Goal: Information Seeking & Learning: Learn about a topic

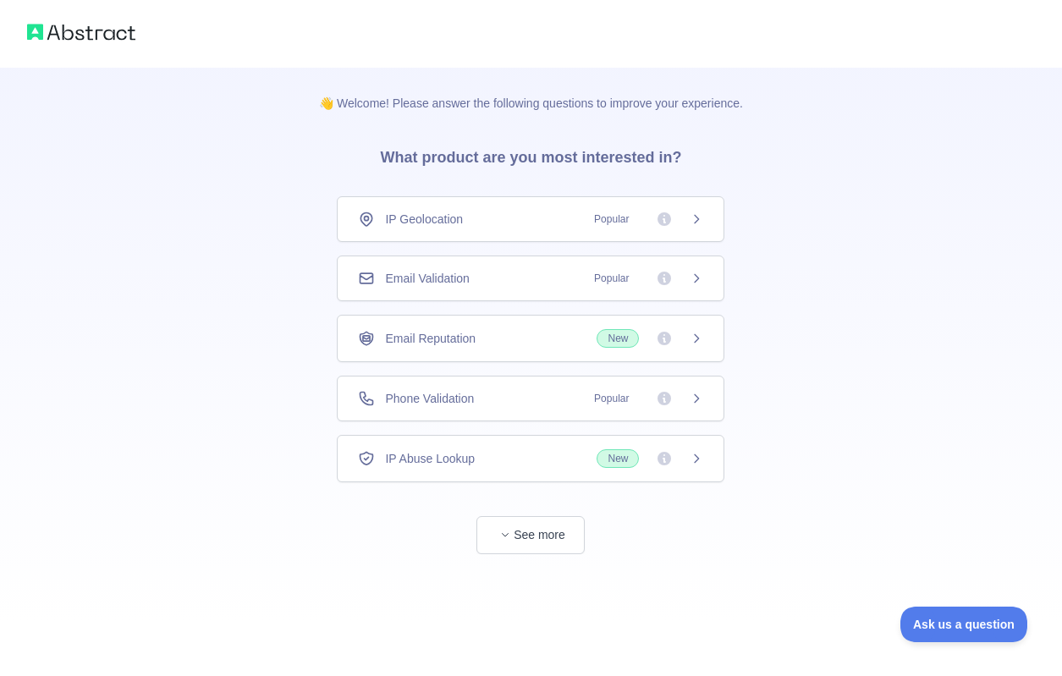
click at [455, 400] on span "Phone Validation" at bounding box center [429, 398] width 89 height 17
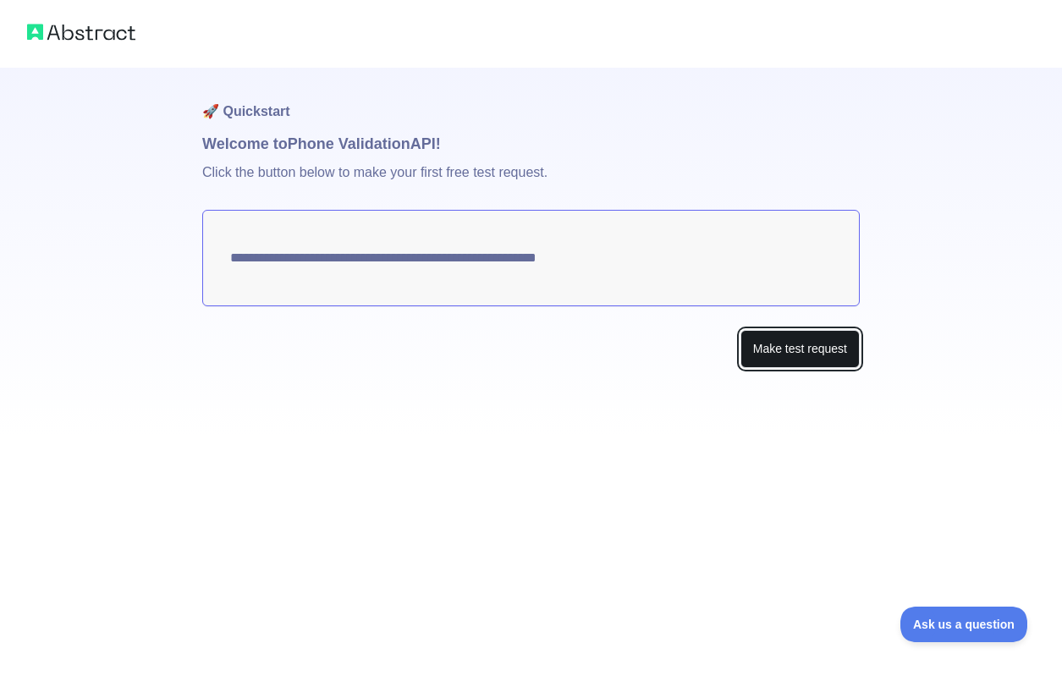
click at [810, 354] on button "Make test request" at bounding box center [800, 349] width 119 height 38
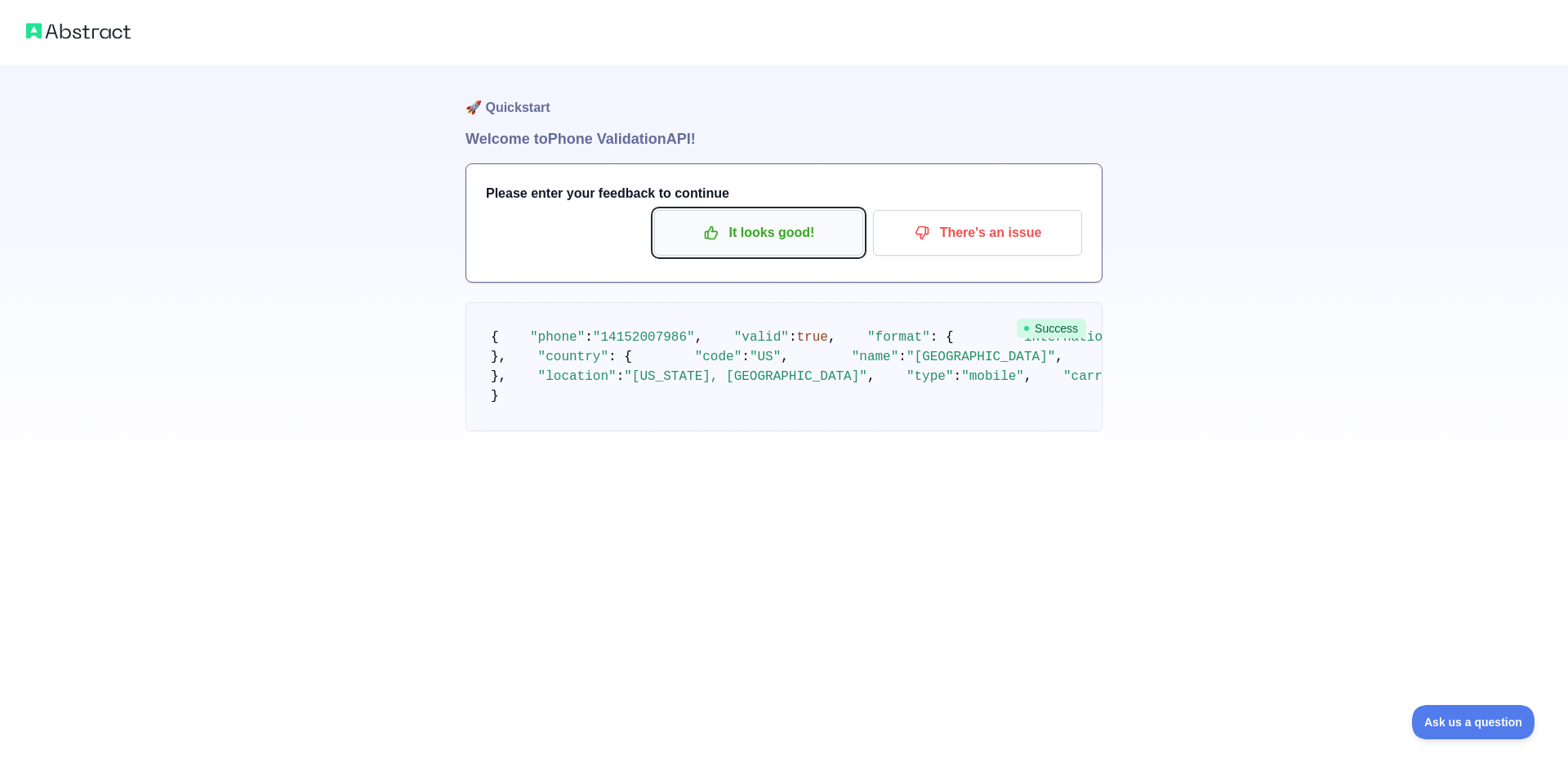
click at [756, 234] on p "It looks good!" at bounding box center [758, 233] width 184 height 28
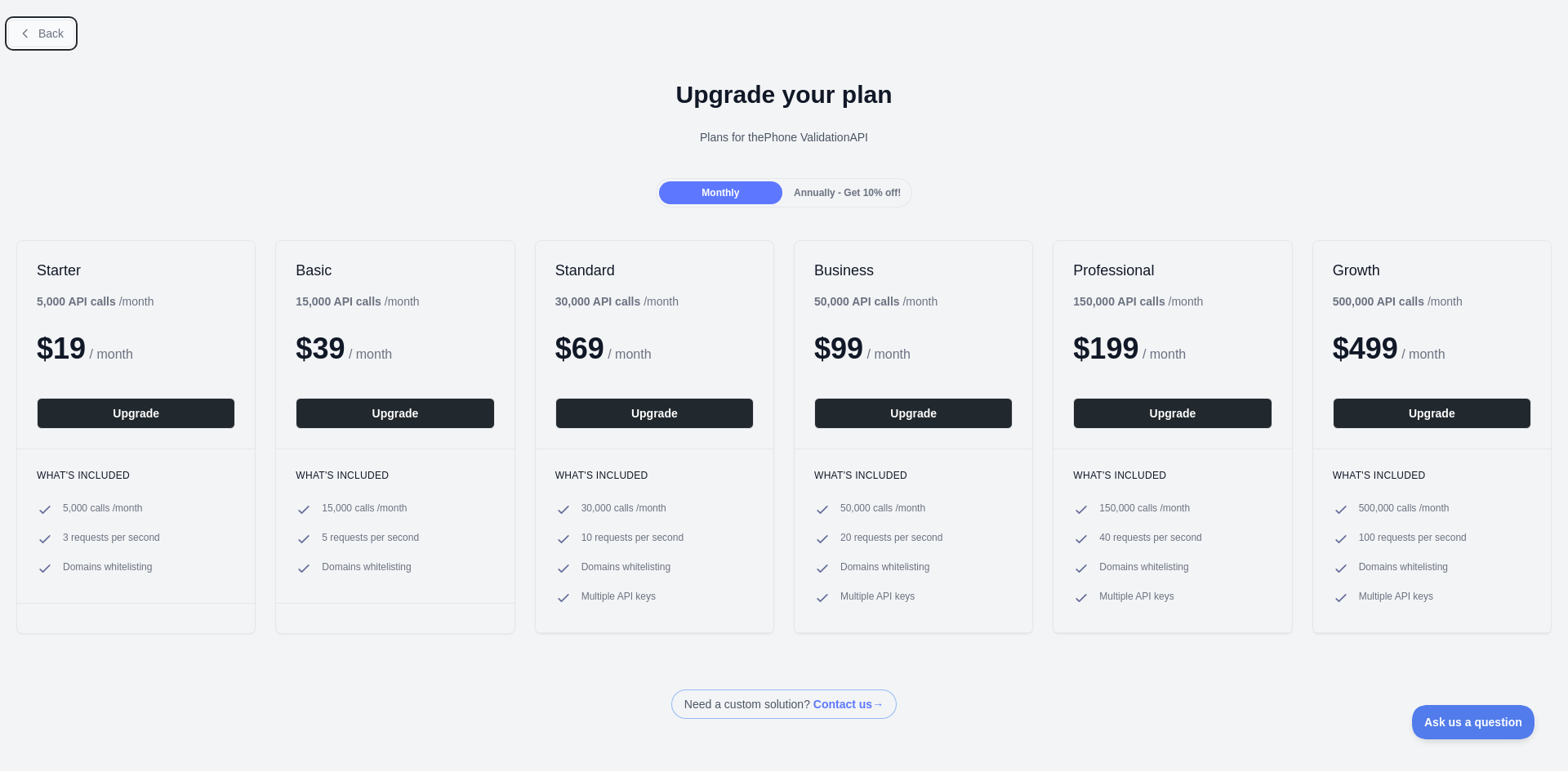
click at [50, 27] on span "Back" at bounding box center [51, 34] width 25 height 14
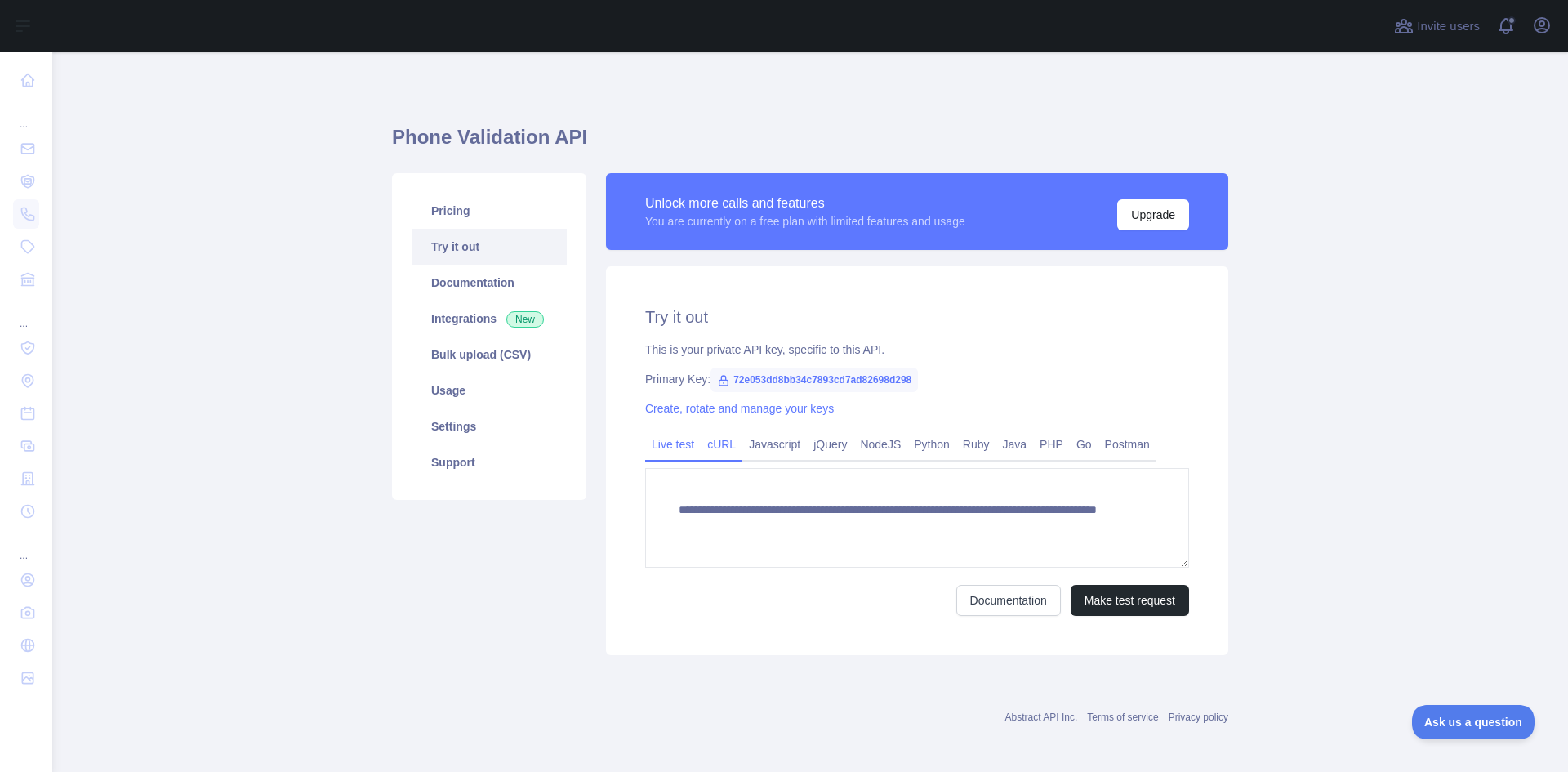
click at [729, 444] on link "cURL" at bounding box center [721, 444] width 41 height 26
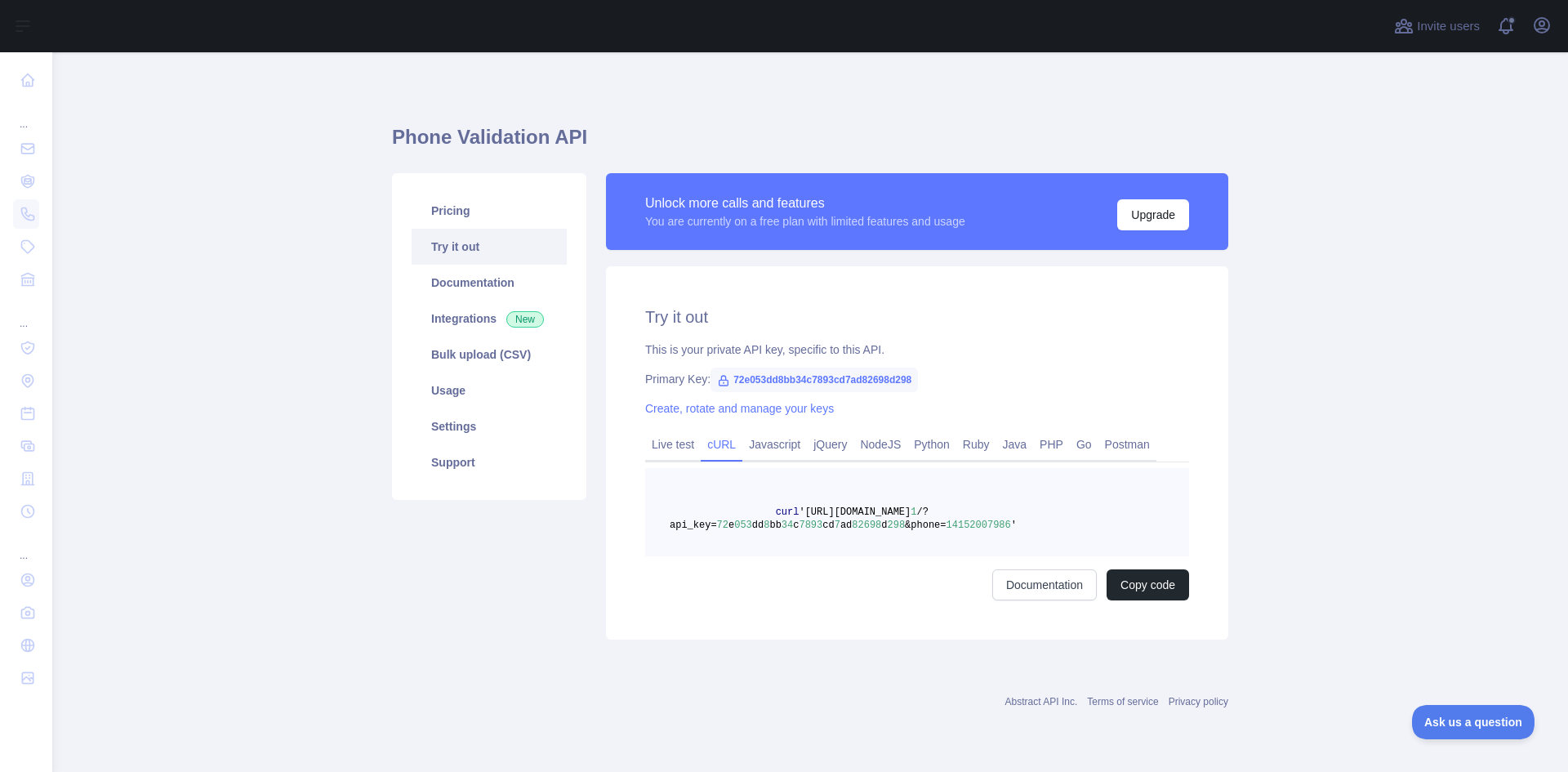
click at [729, 447] on link "cURL" at bounding box center [721, 444] width 41 height 26
click at [755, 448] on link "Javascript" at bounding box center [774, 444] width 65 height 26
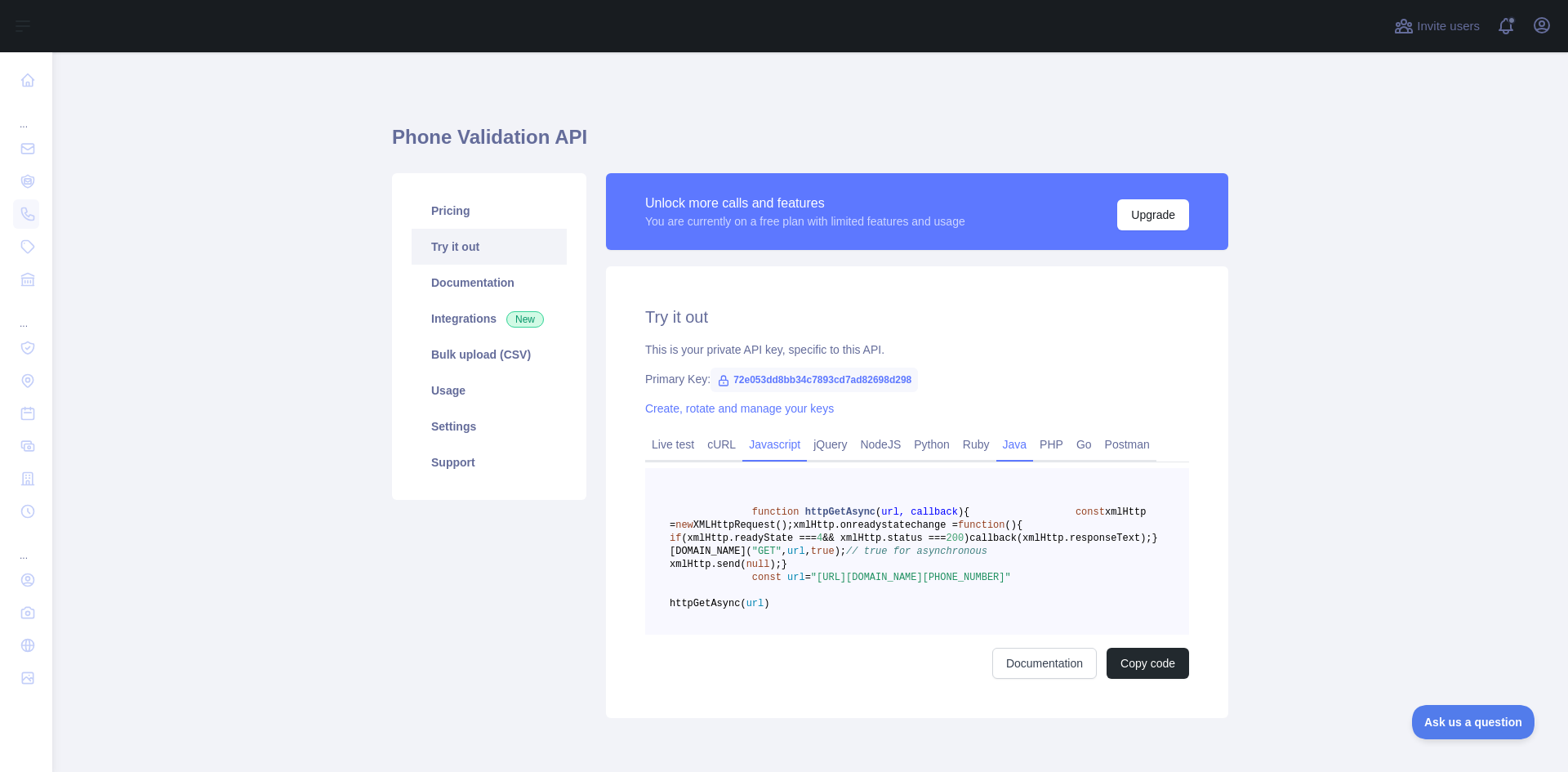
click at [1005, 444] on link "Java" at bounding box center [1015, 444] width 38 height 26
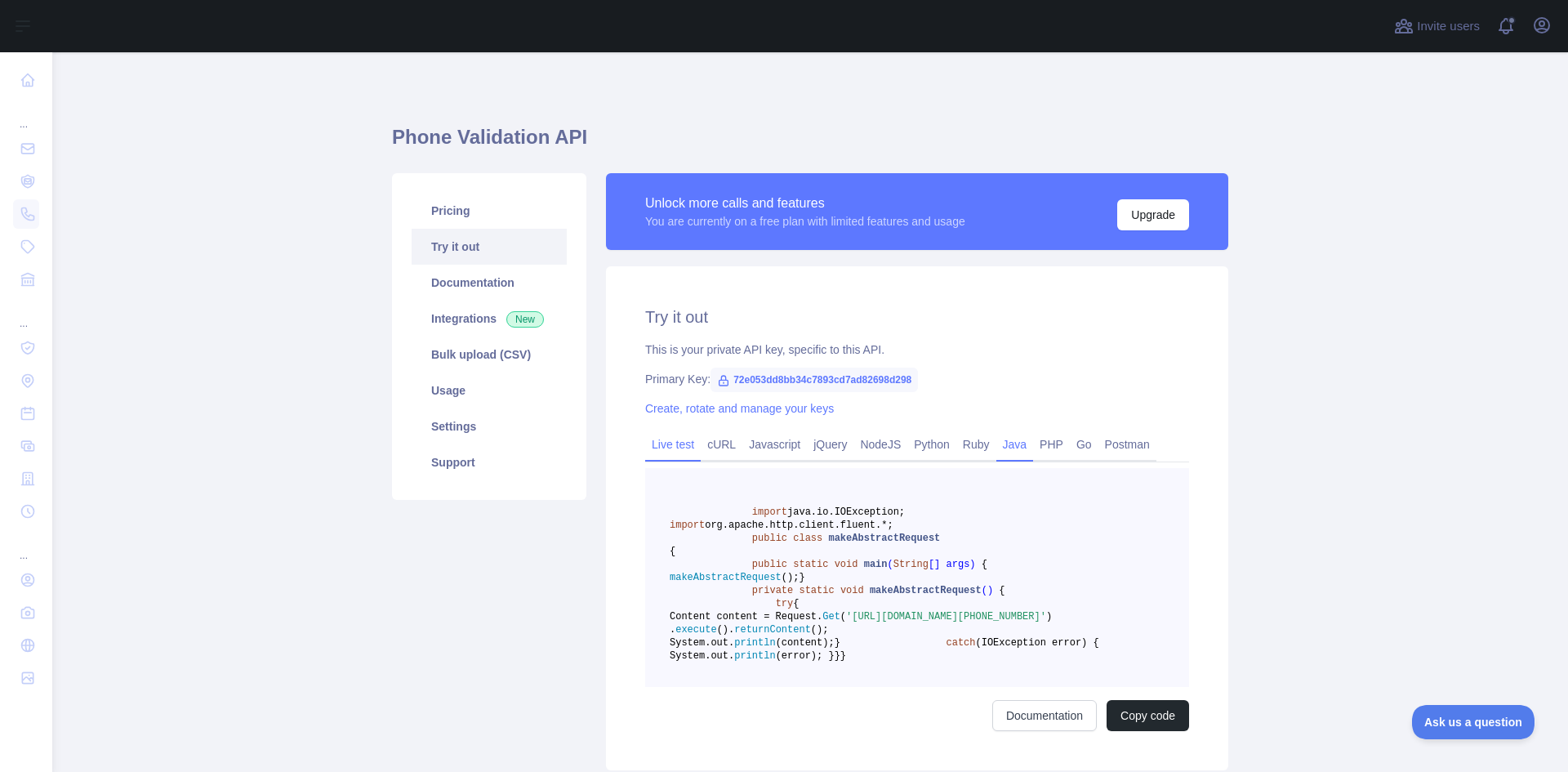
click at [669, 451] on link "Live test" at bounding box center [674, 444] width 56 height 26
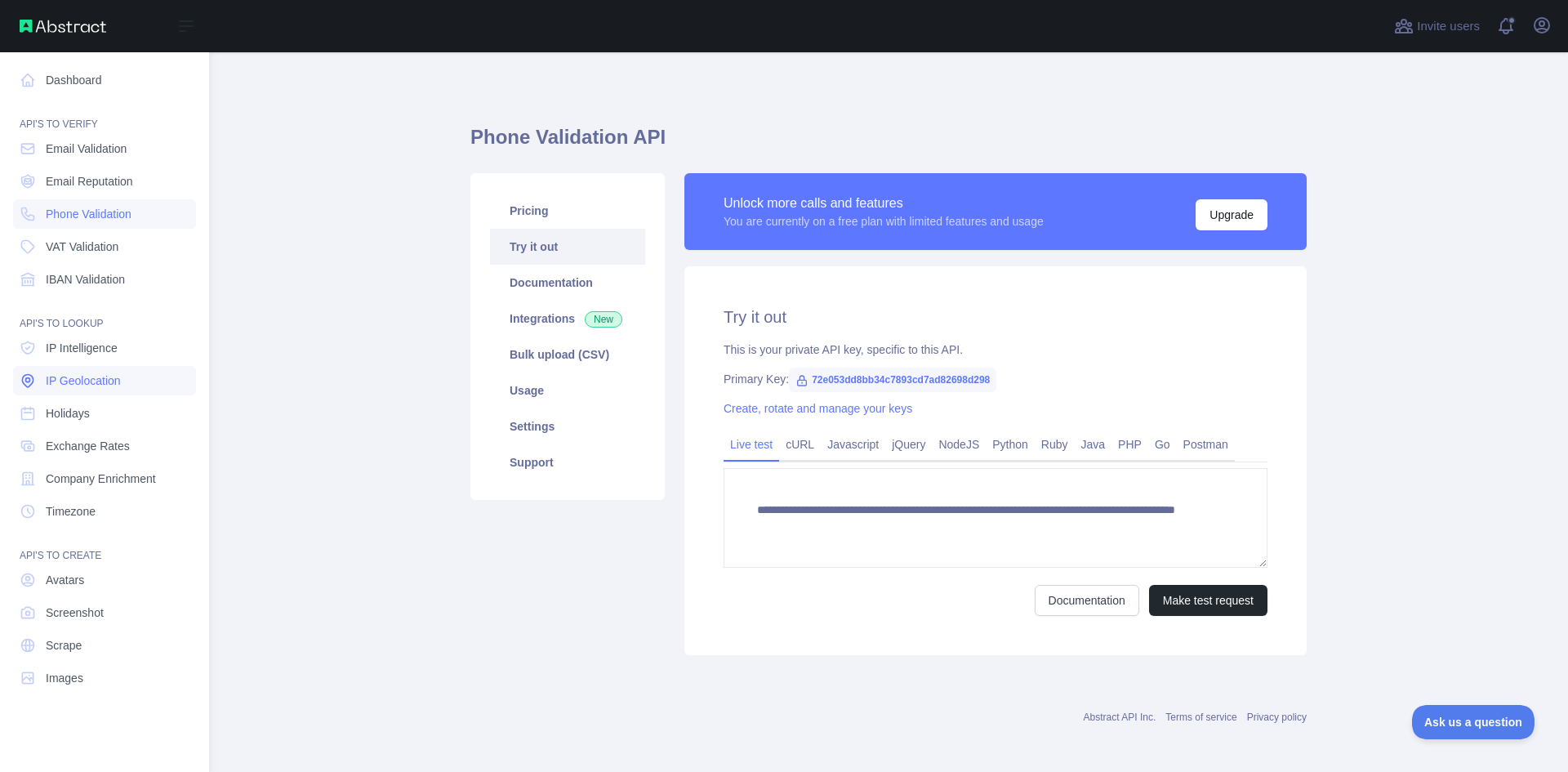
click at [90, 375] on span "IP Geolocation" at bounding box center [83, 380] width 75 height 16
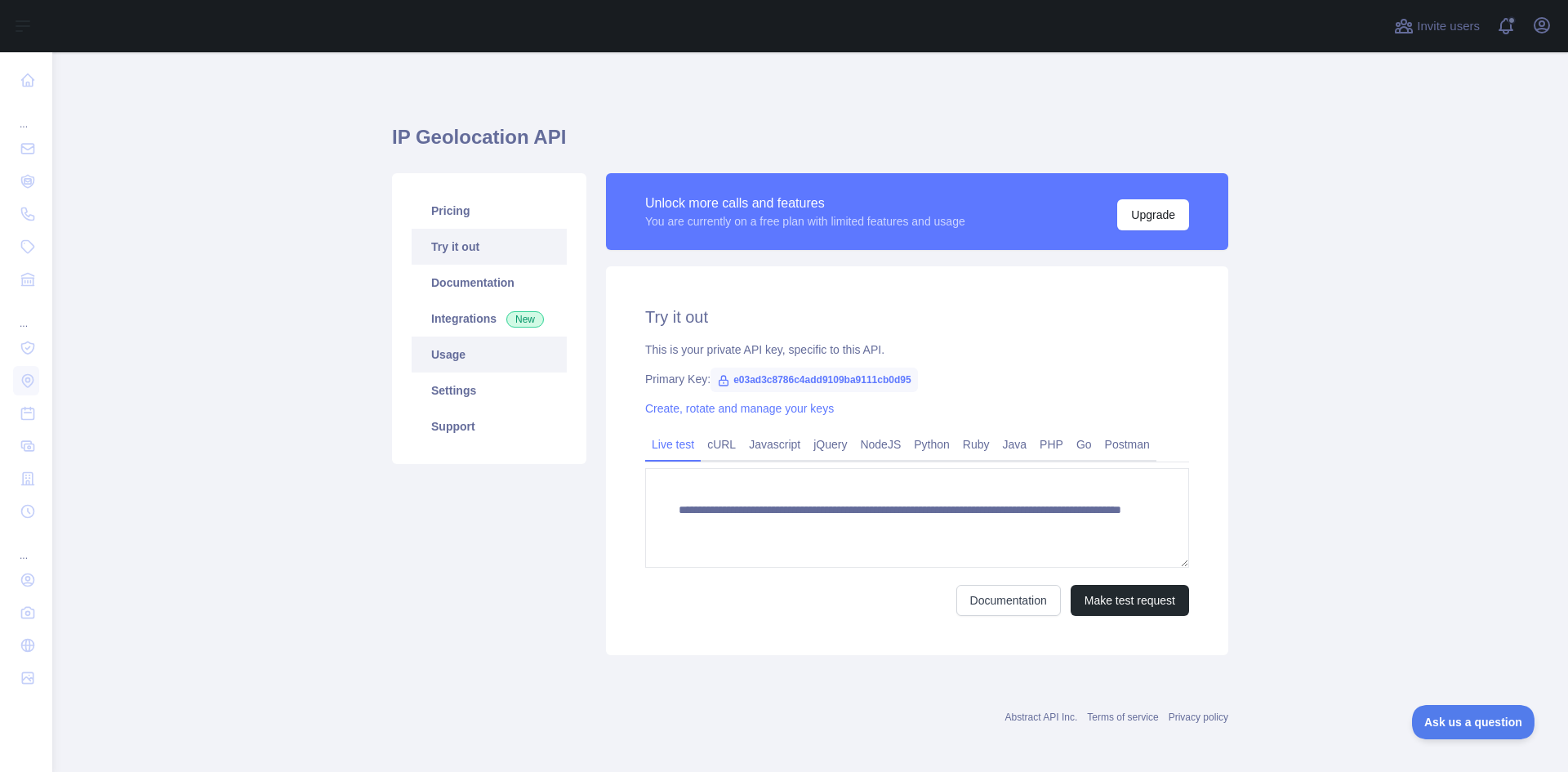
click at [435, 352] on link "Usage" at bounding box center [489, 354] width 155 height 36
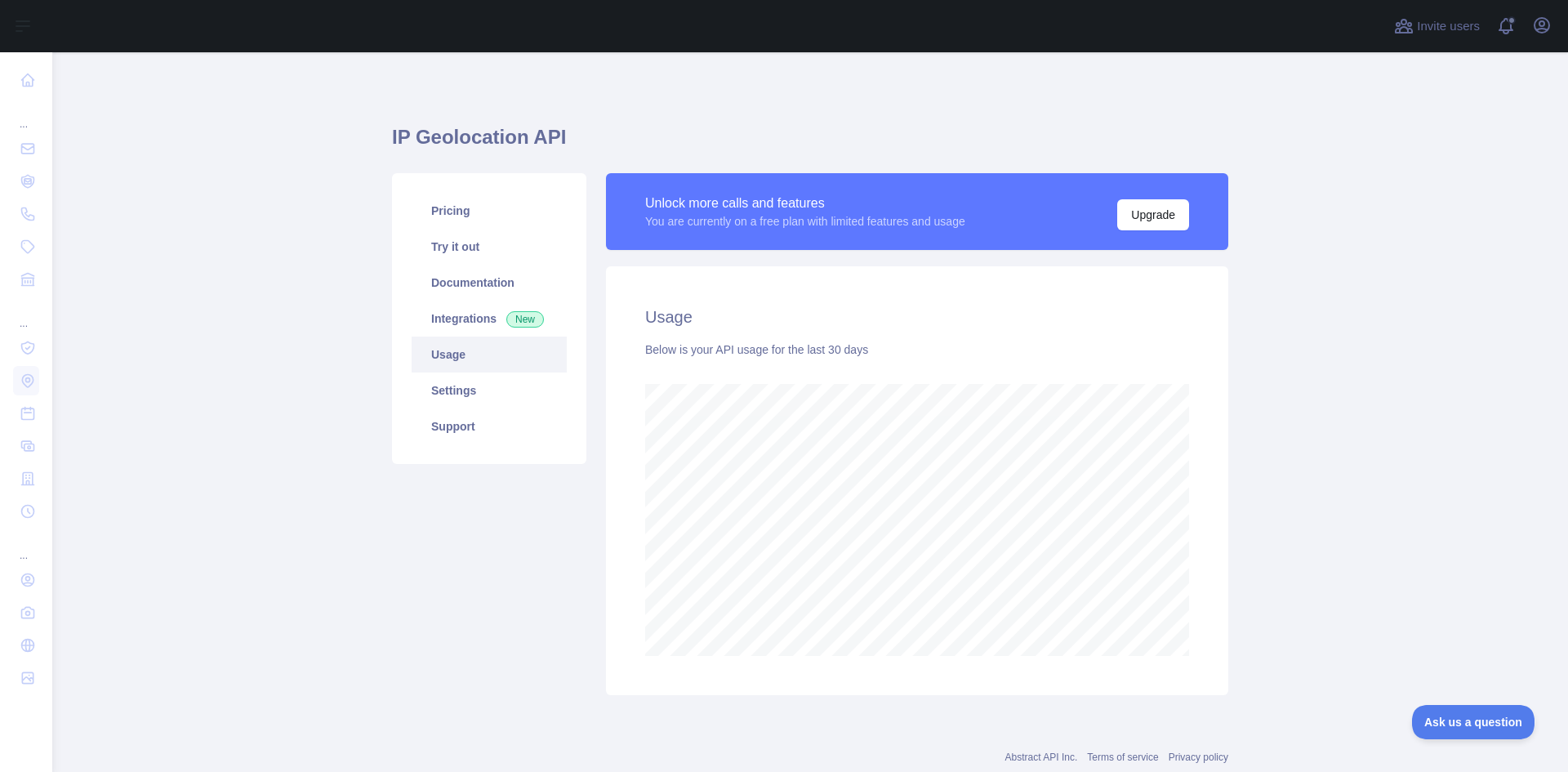
scroll to position [720, 1503]
click at [446, 219] on link "Pricing" at bounding box center [489, 210] width 155 height 36
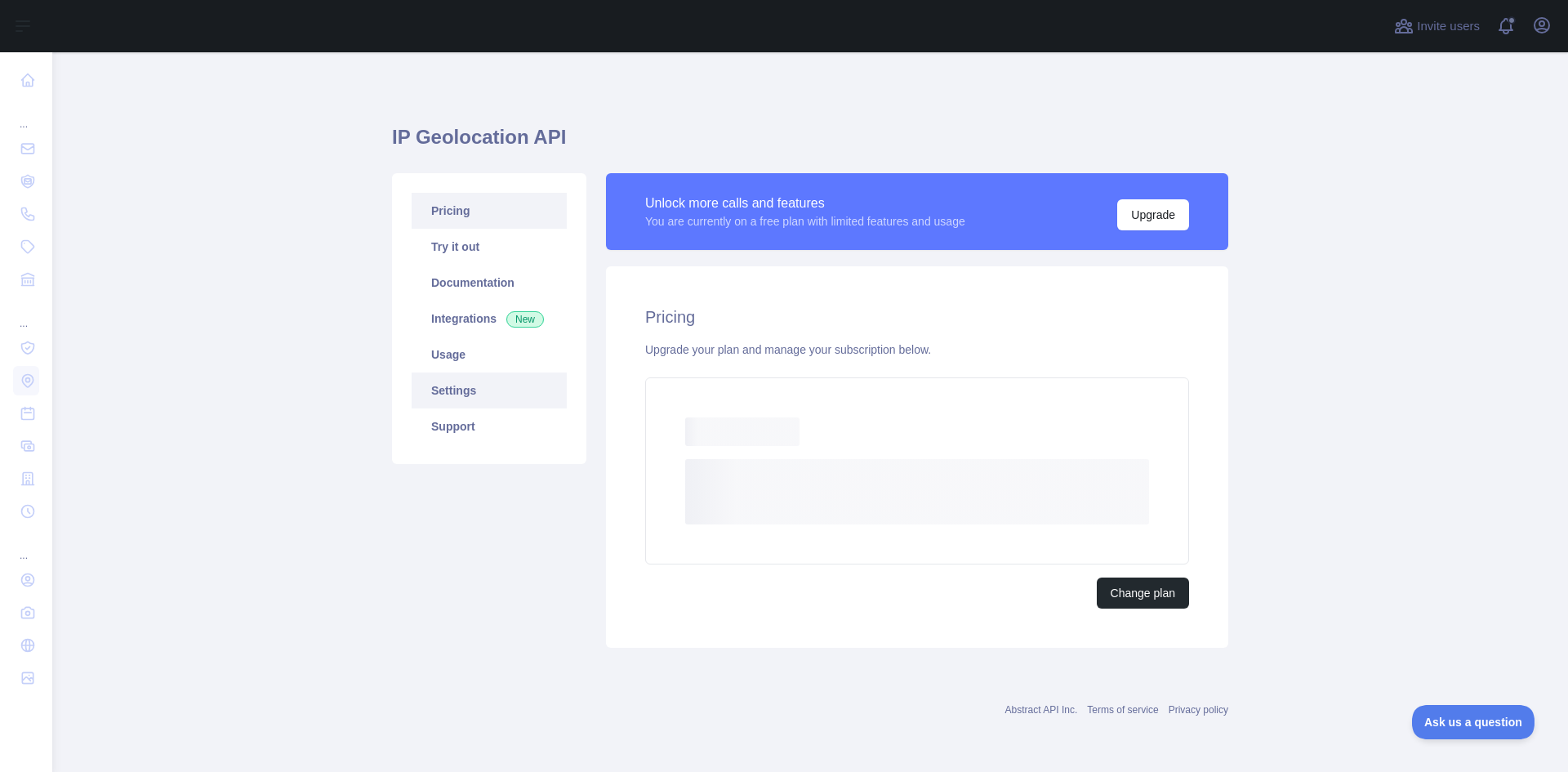
click at [454, 391] on link "Settings" at bounding box center [489, 390] width 155 height 36
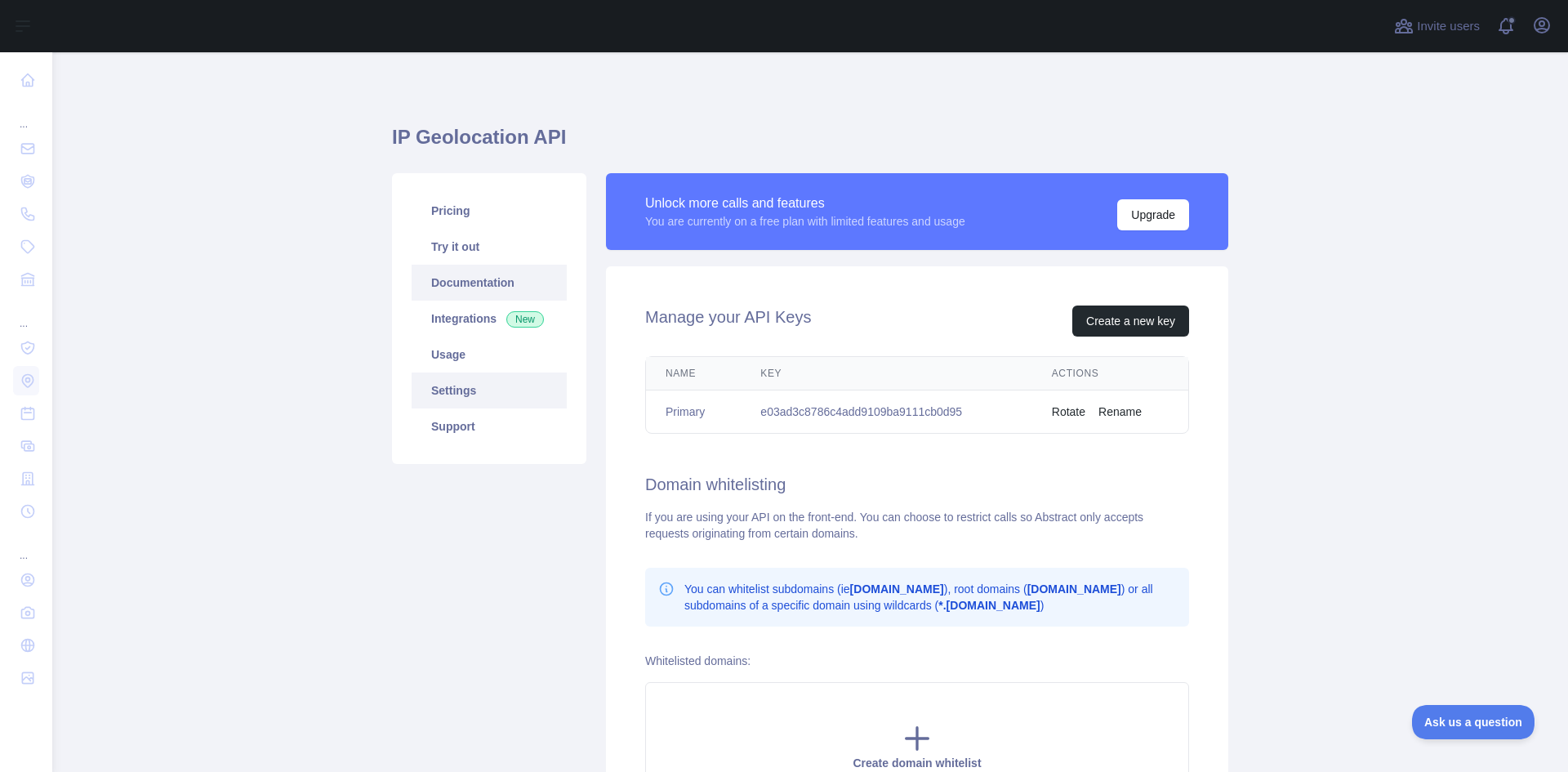
click at [475, 292] on link "Documentation" at bounding box center [489, 282] width 155 height 36
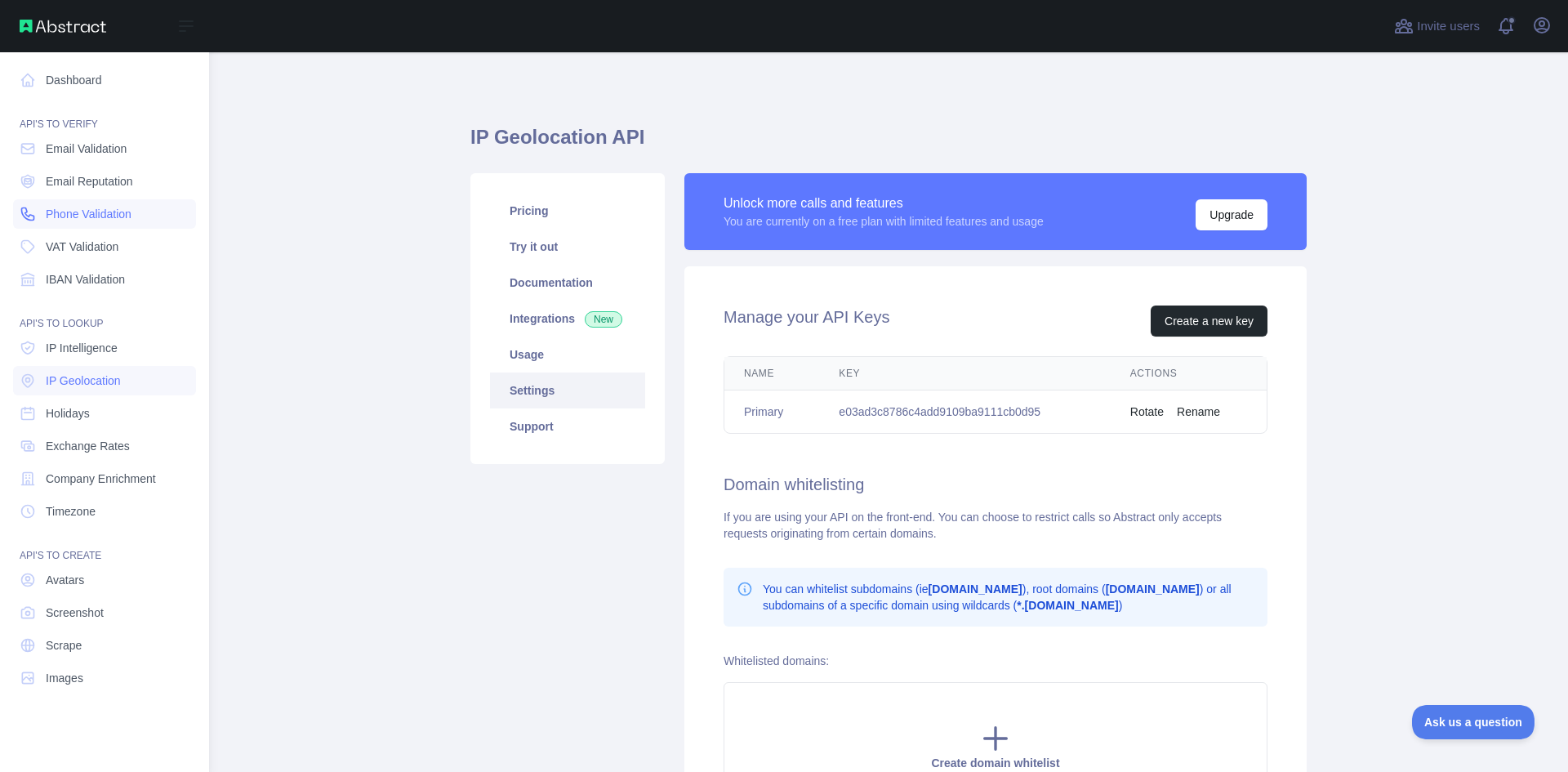
click at [62, 220] on span "Phone Validation" at bounding box center [88, 213] width 86 height 16
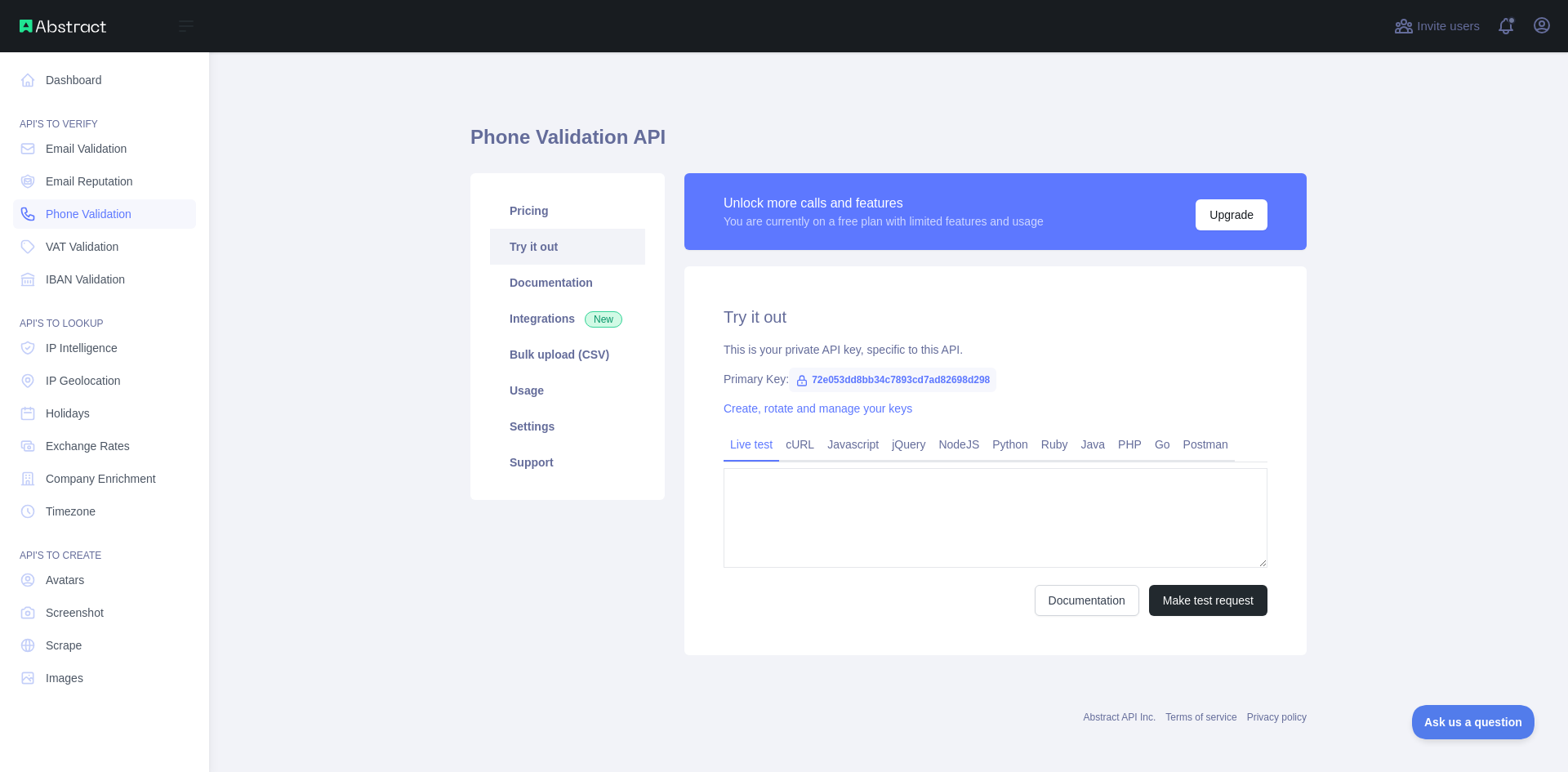
type textarea "**********"
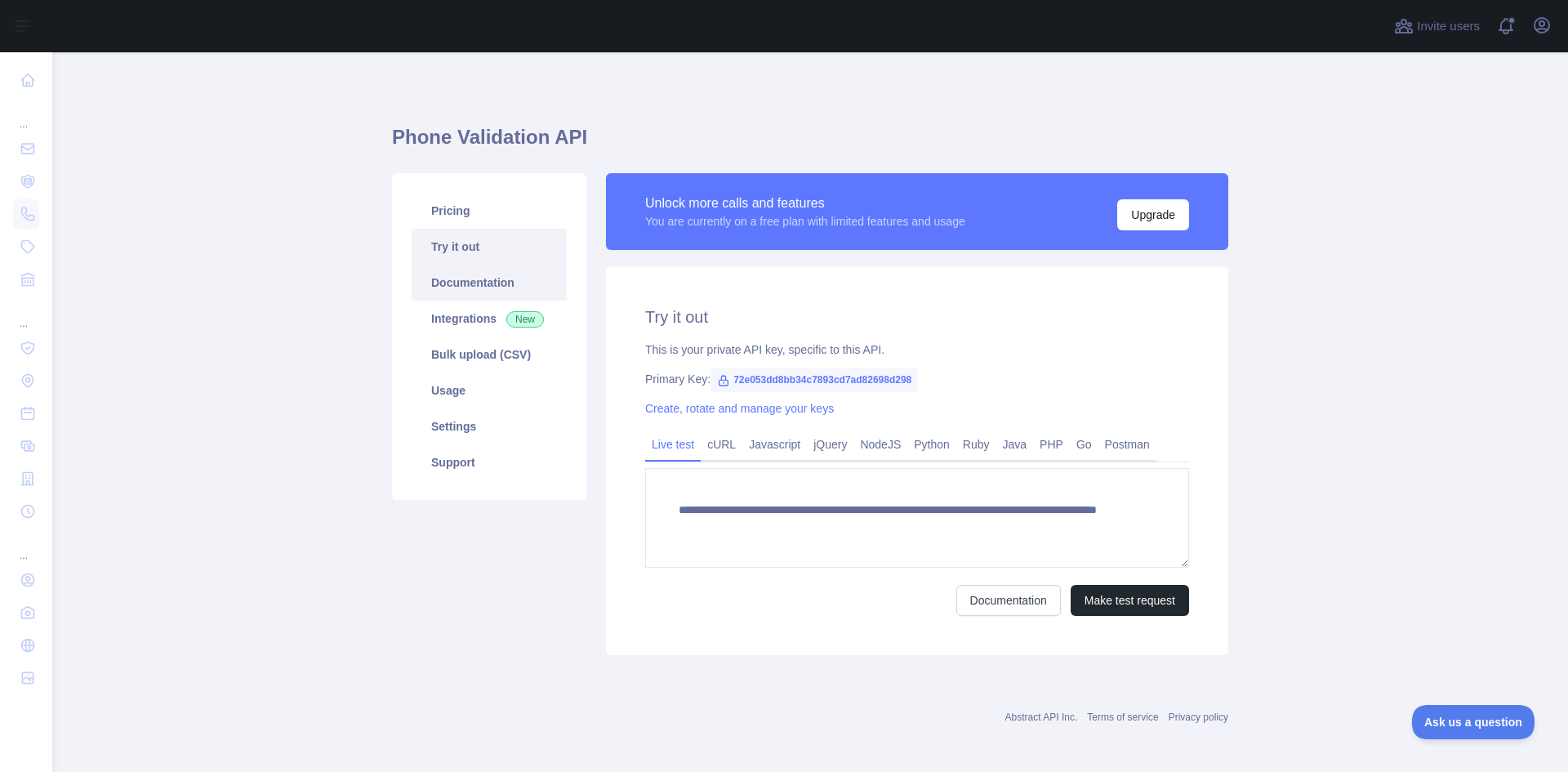
click at [456, 280] on link "Documentation" at bounding box center [489, 282] width 155 height 36
